Goal: Browse casually: Explore the website without a specific task or goal

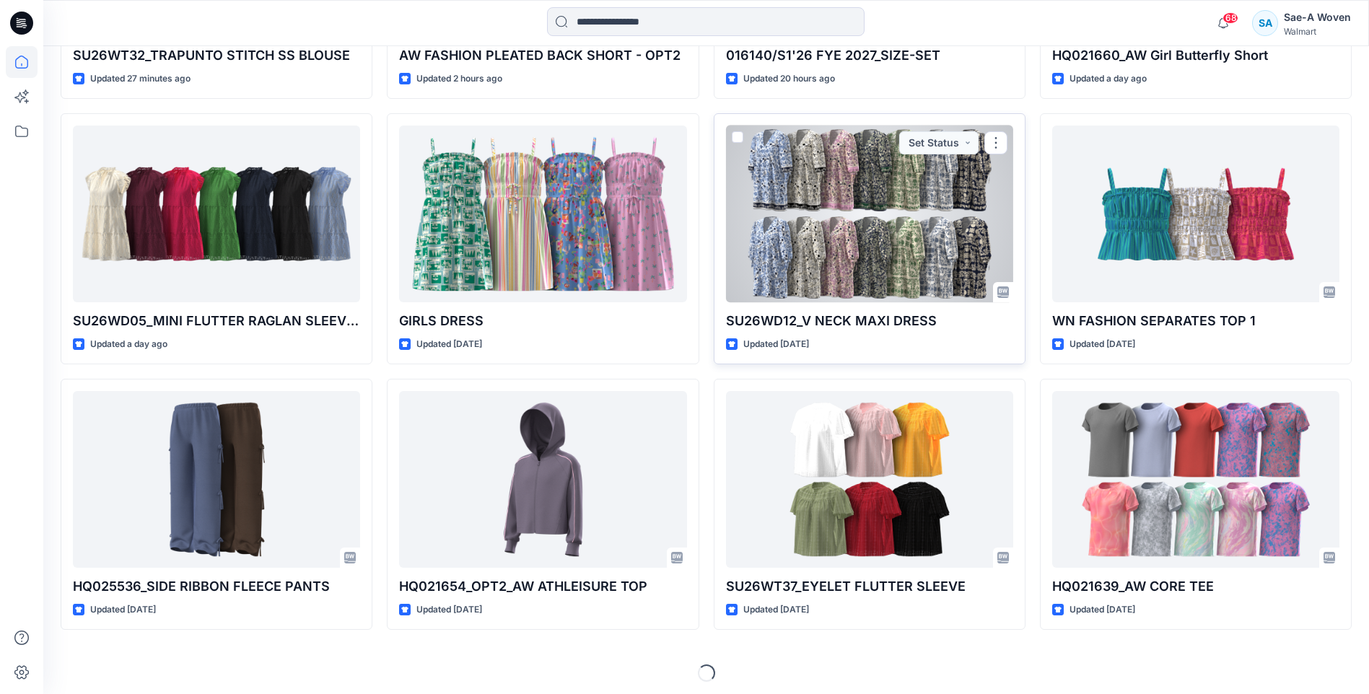
scroll to position [656, 0]
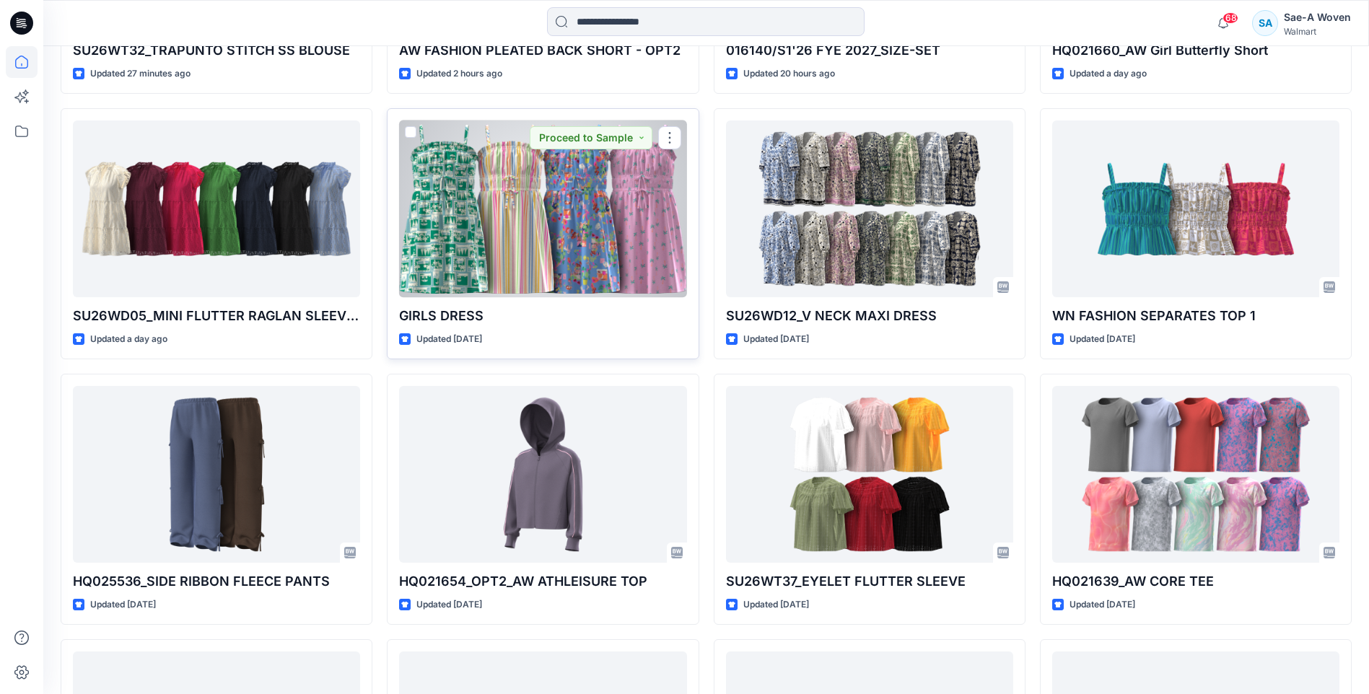
click at [617, 230] on div at bounding box center [542, 209] width 287 height 177
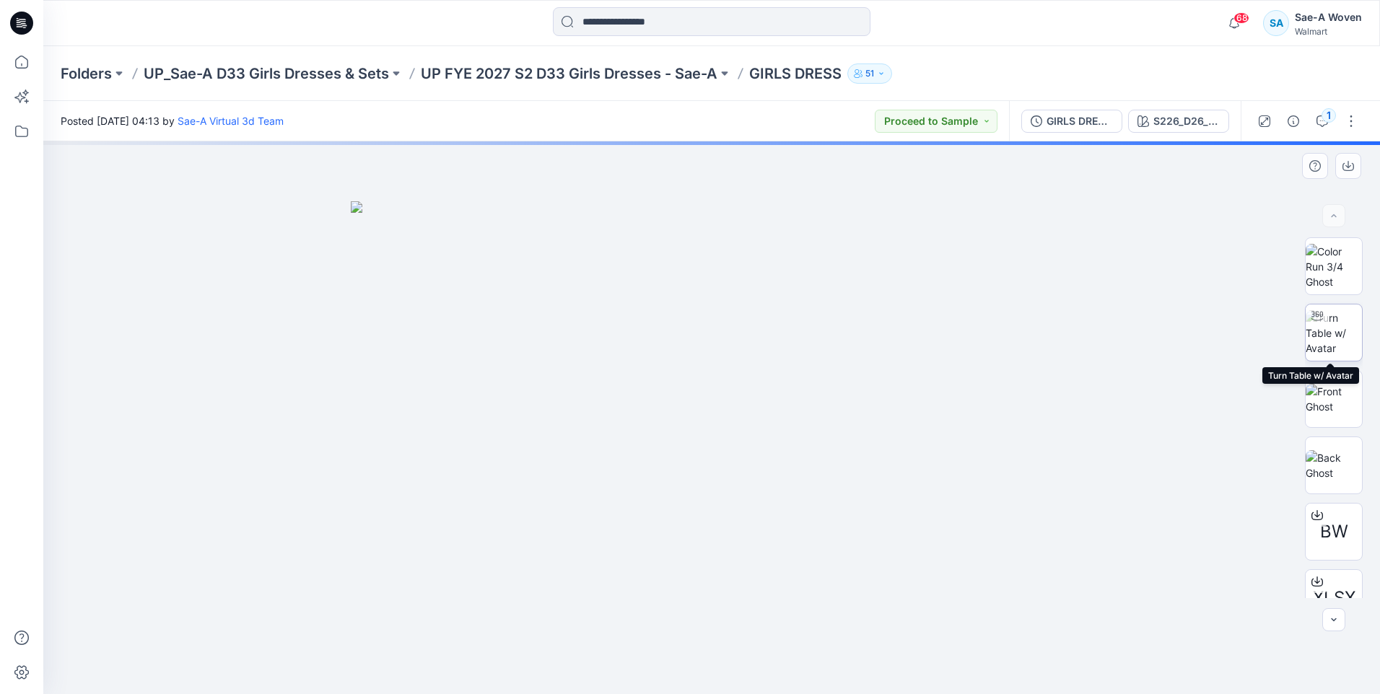
click at [1324, 328] on img at bounding box center [1334, 332] width 56 height 45
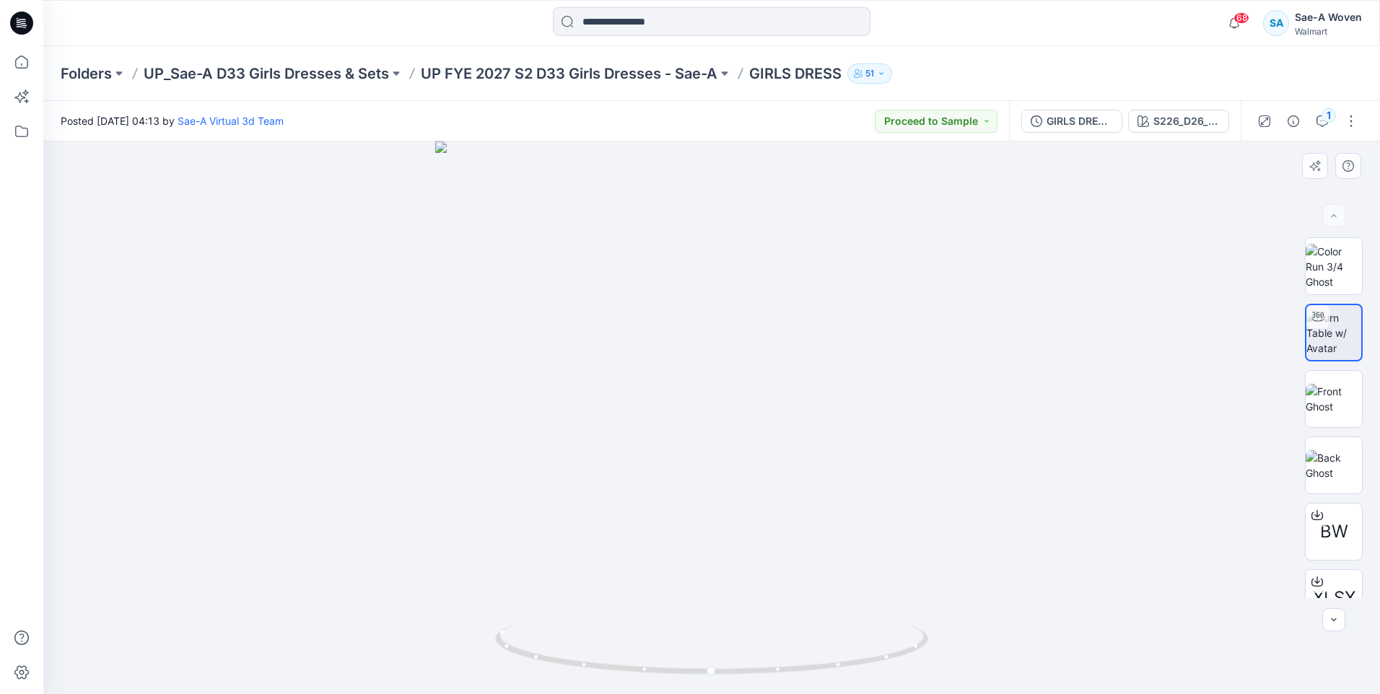
click at [1140, 486] on div at bounding box center [711, 417] width 1337 height 553
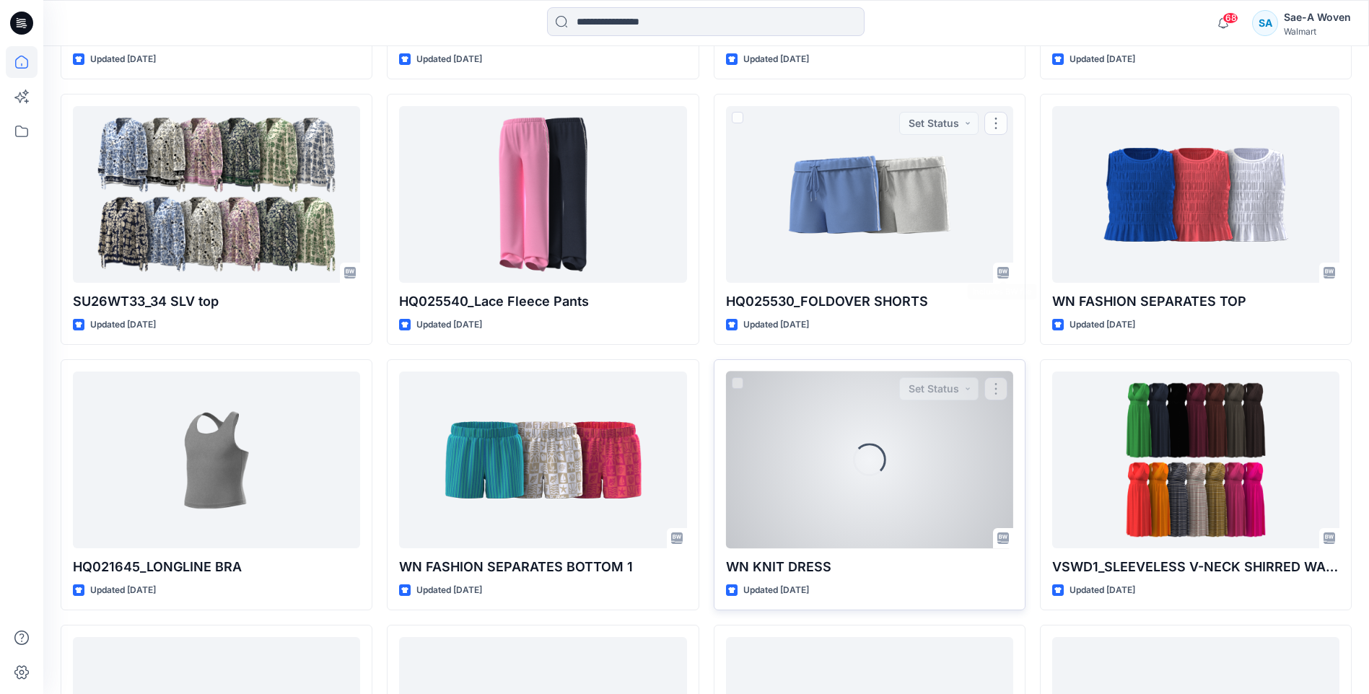
scroll to position [1377, 0]
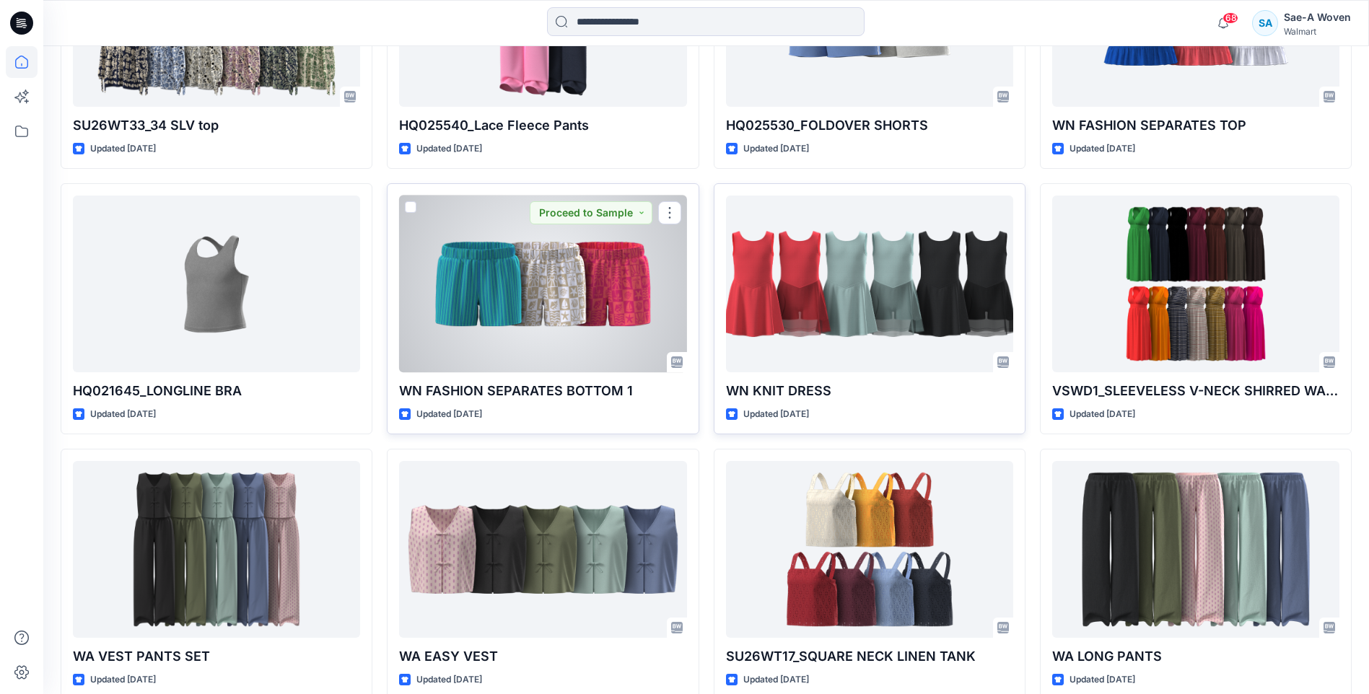
click at [598, 291] on div at bounding box center [542, 284] width 287 height 177
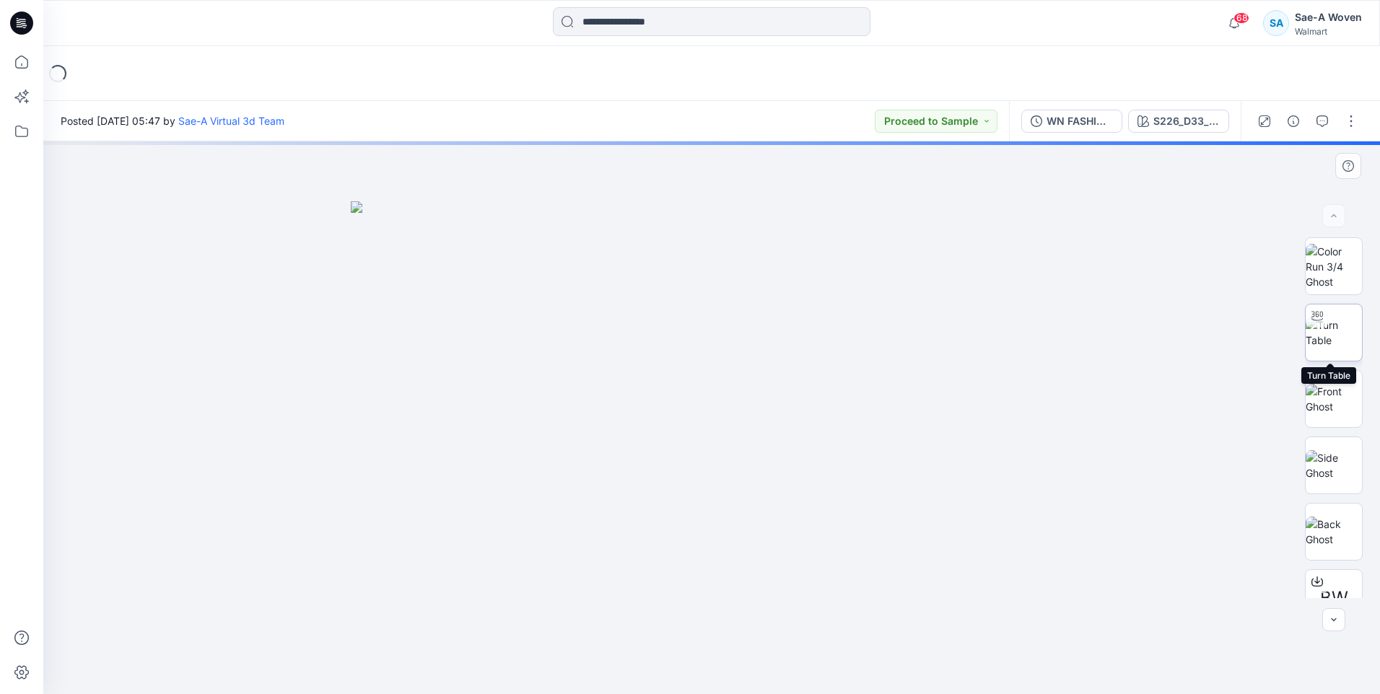
click at [1340, 320] on img at bounding box center [1334, 333] width 56 height 30
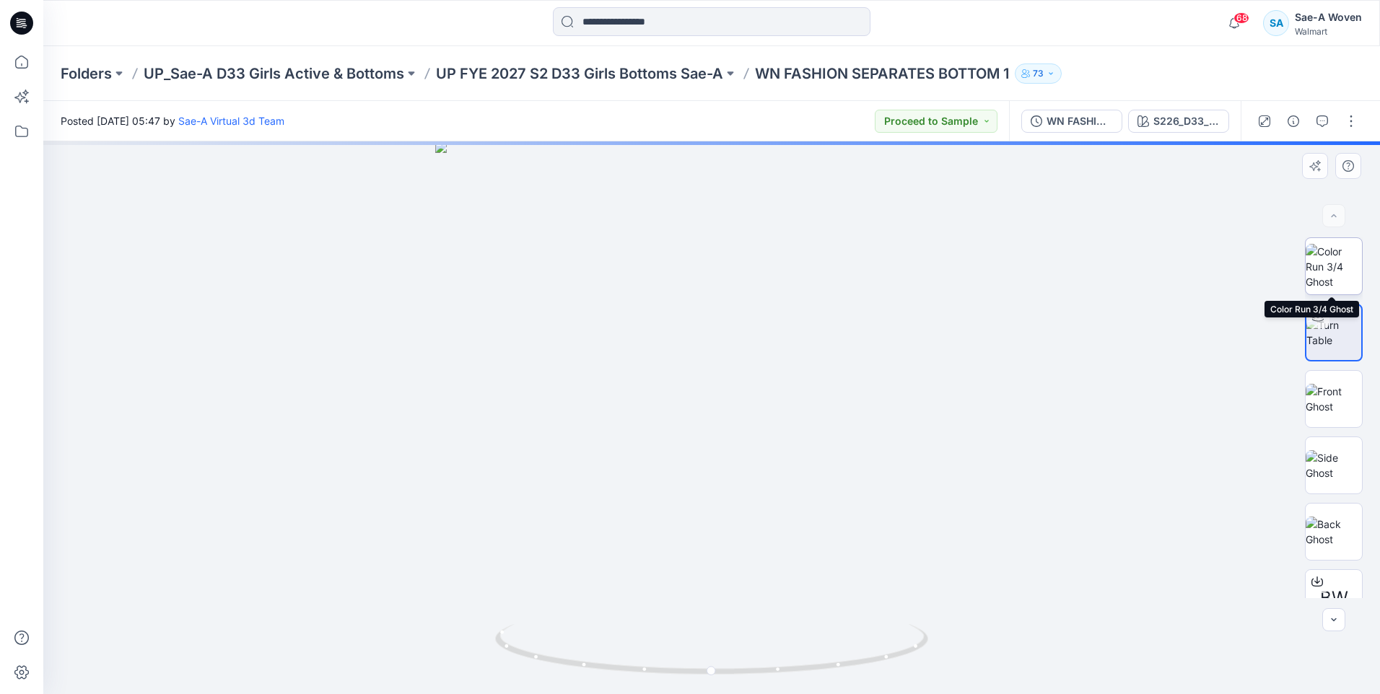
click at [1327, 273] on img at bounding box center [1334, 266] width 56 height 45
